Goal: Task Accomplishment & Management: Use online tool/utility

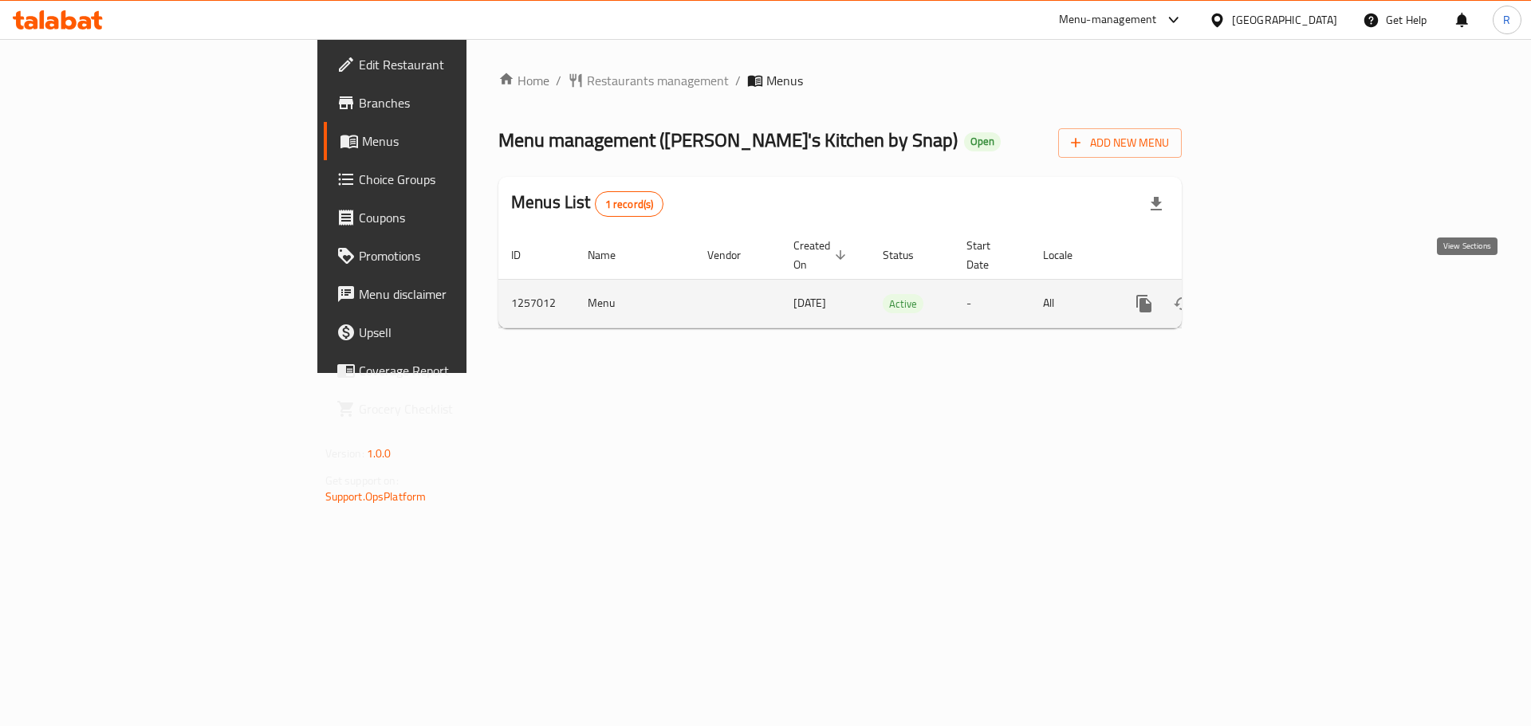
click at [1266, 297] on icon "enhanced table" at bounding box center [1259, 304] width 14 height 14
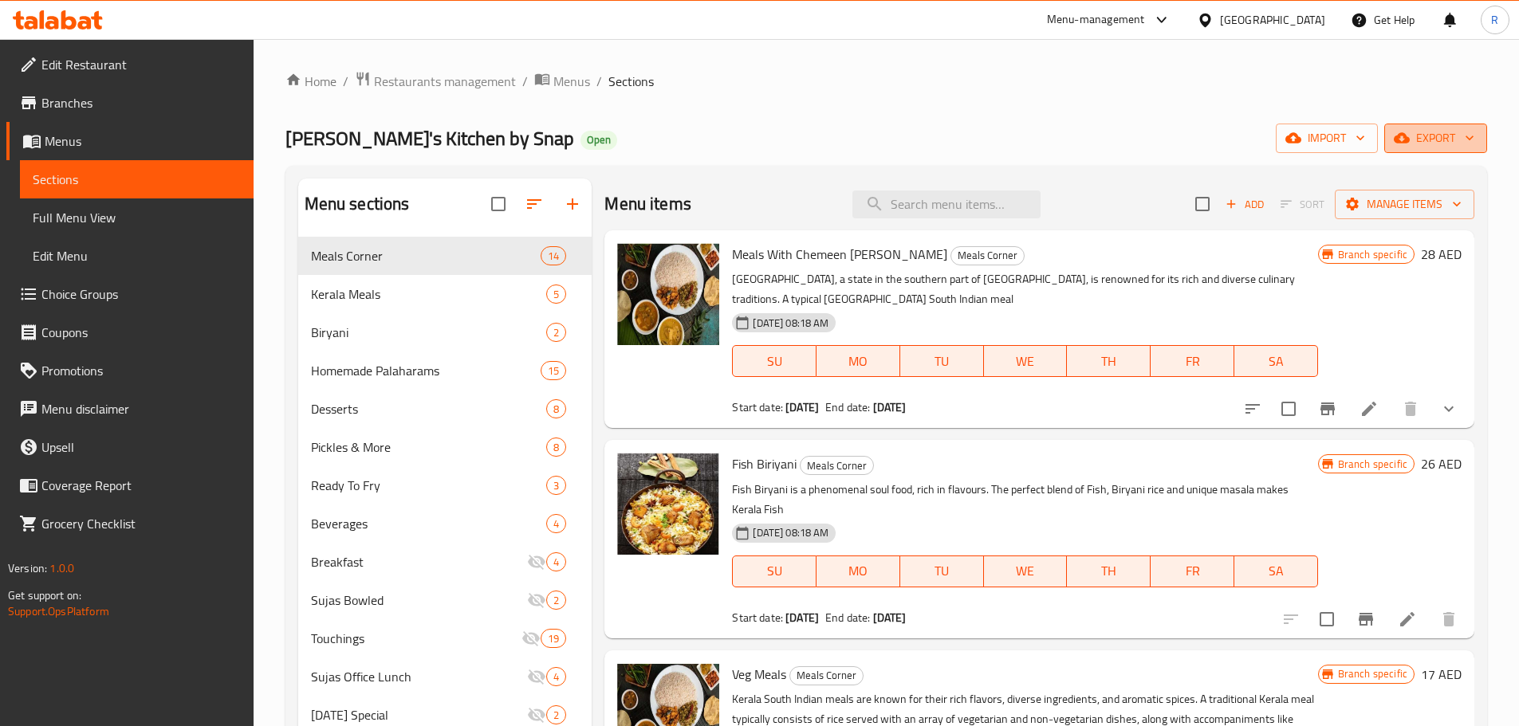
click at [1445, 138] on span "export" at bounding box center [1435, 138] width 77 height 20
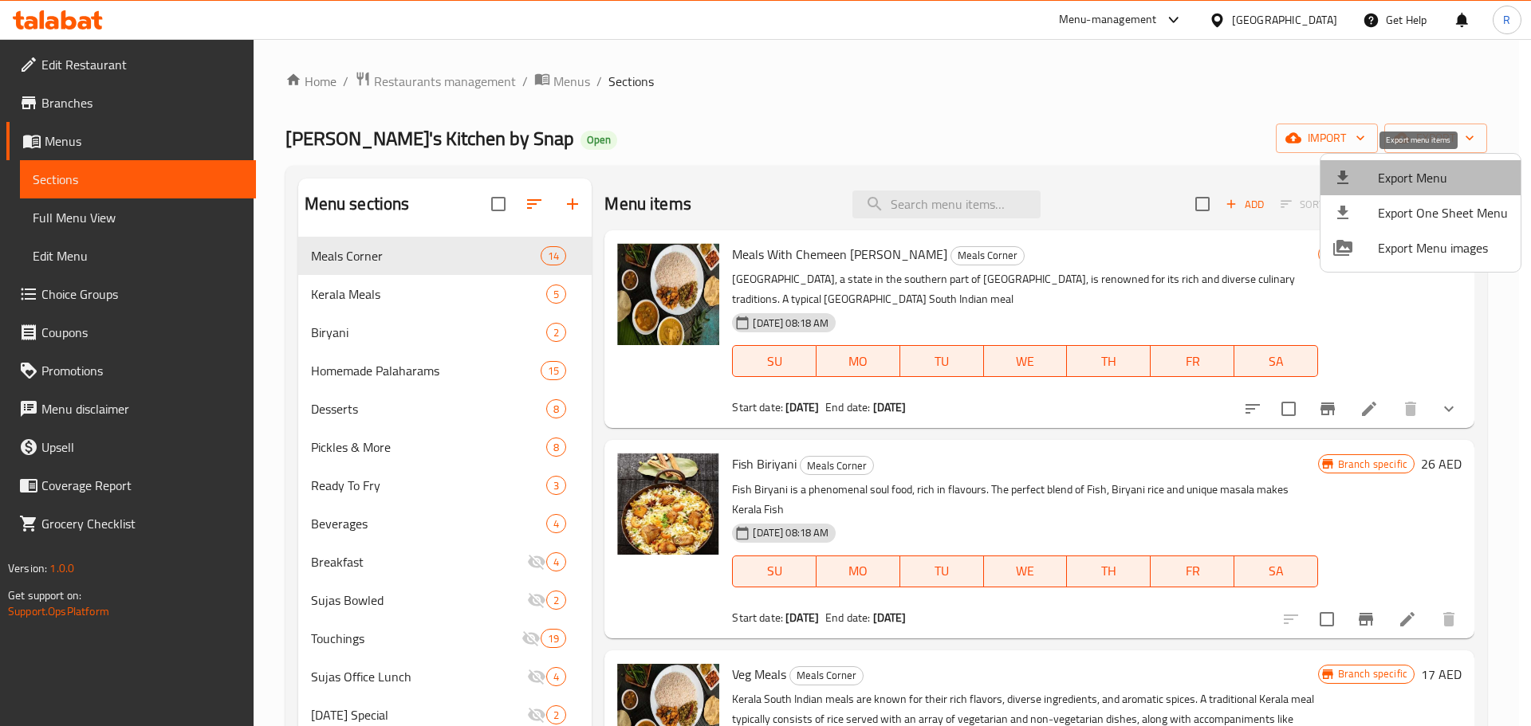
click at [1424, 177] on span "Export Menu" at bounding box center [1443, 177] width 130 height 19
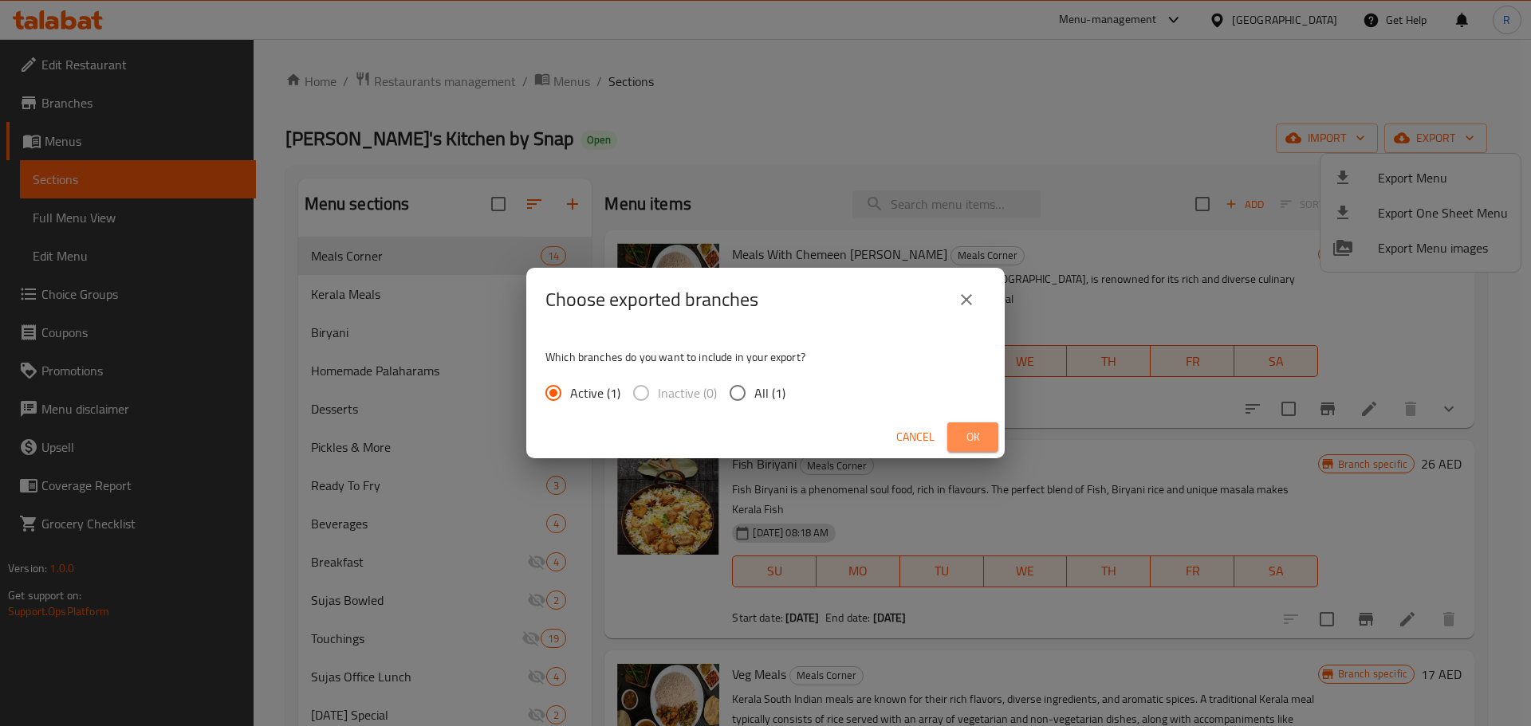
click at [968, 431] on span "Ok" at bounding box center [973, 437] width 26 height 20
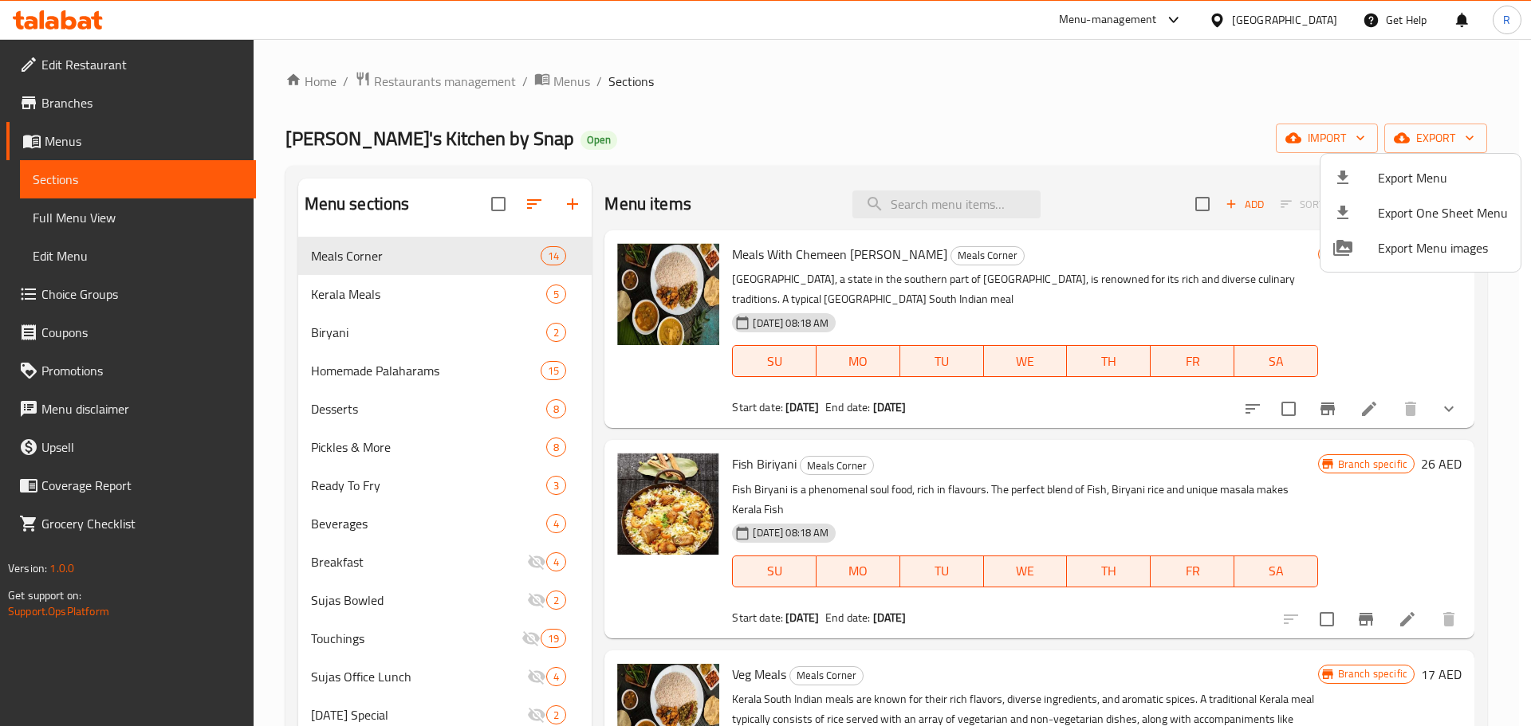
click at [74, 140] on div at bounding box center [765, 363] width 1531 height 726
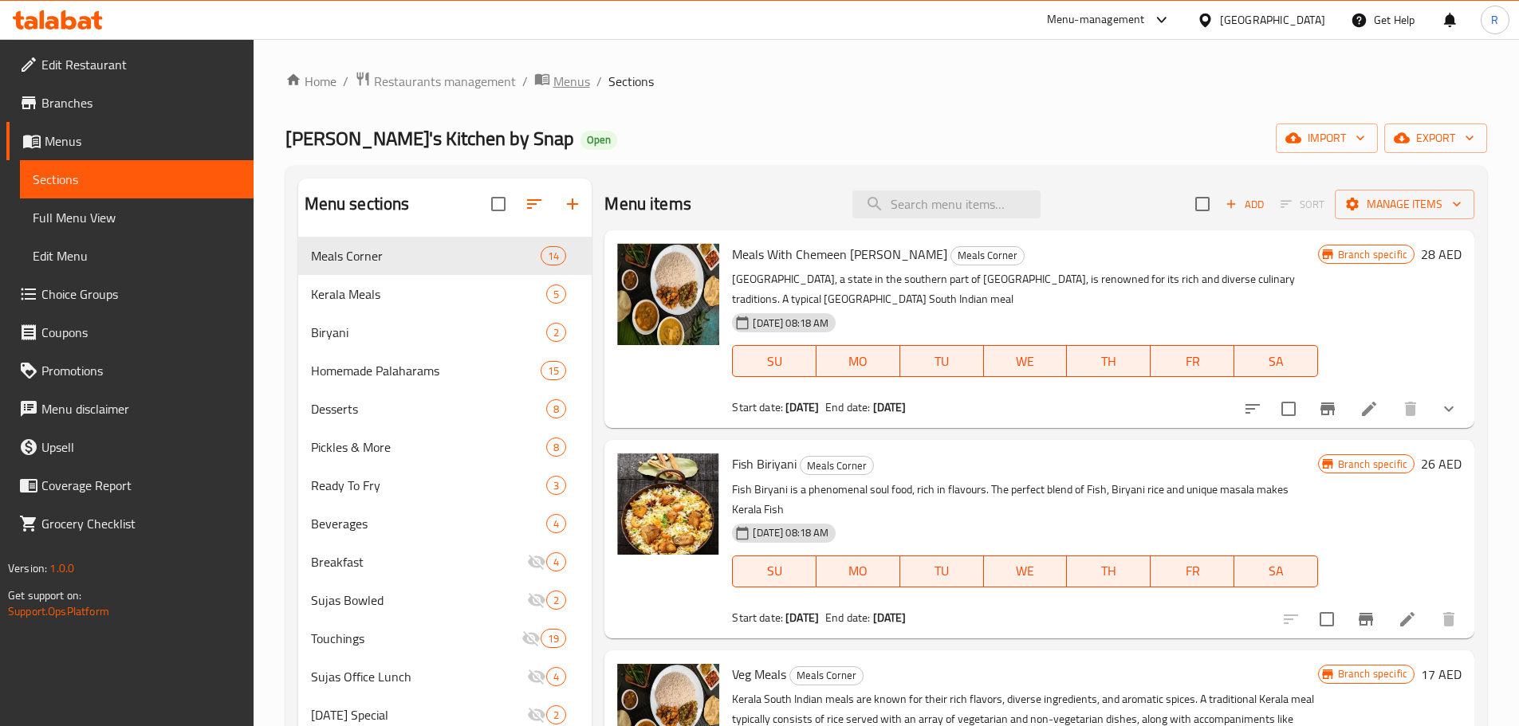
click at [574, 80] on span "Menus" at bounding box center [571, 81] width 37 height 19
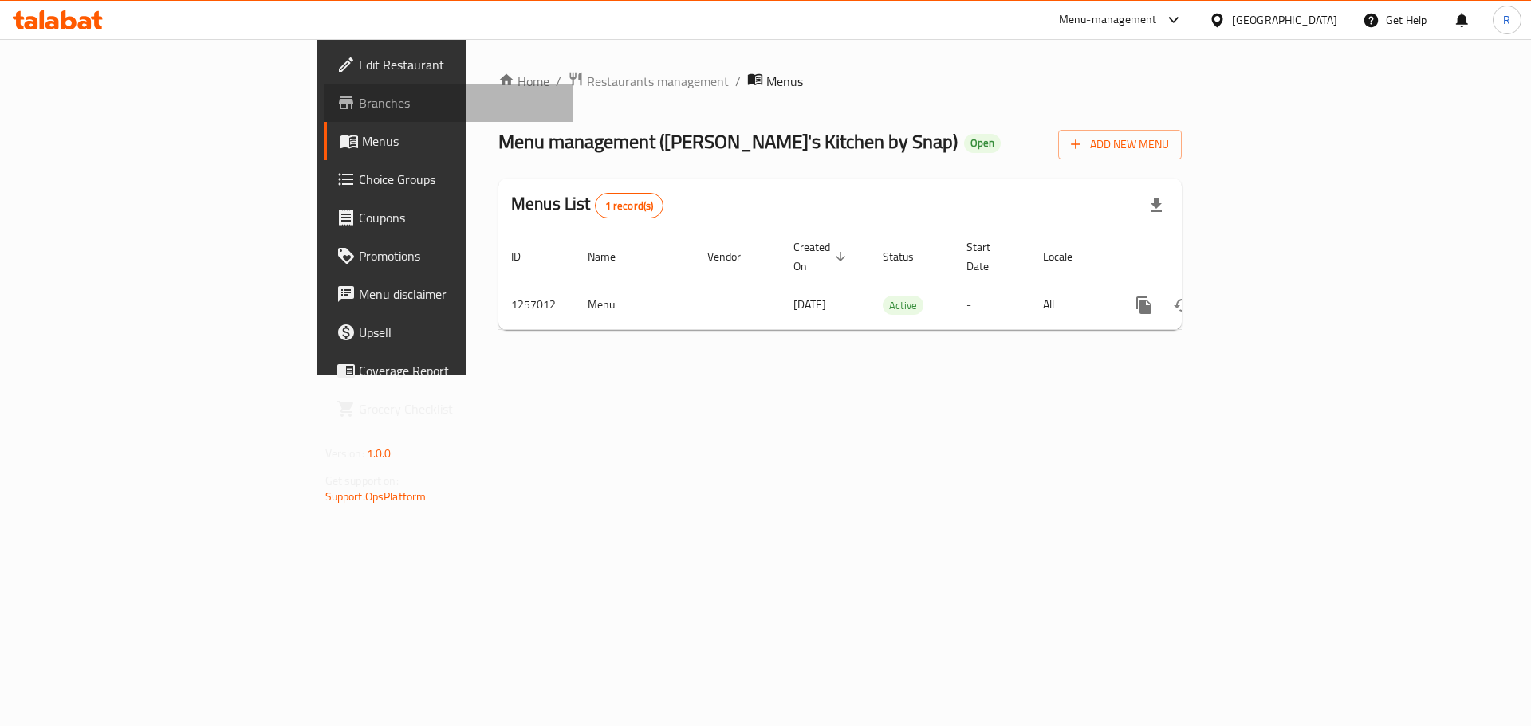
click at [359, 99] on span "Branches" at bounding box center [460, 102] width 202 height 19
